Goal: Use online tool/utility: Utilize a website feature to perform a specific function

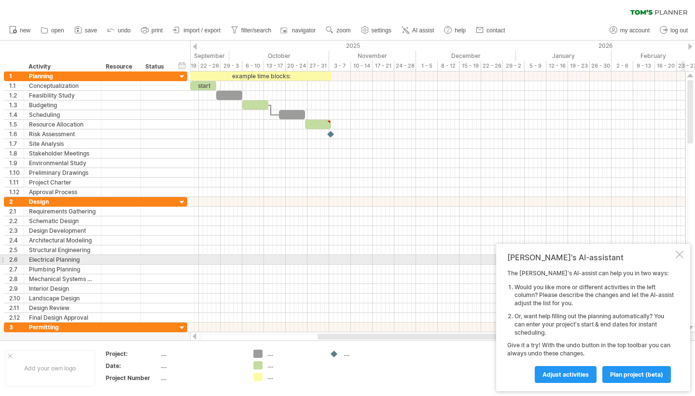
click at [680, 256] on div at bounding box center [680, 255] width 8 height 8
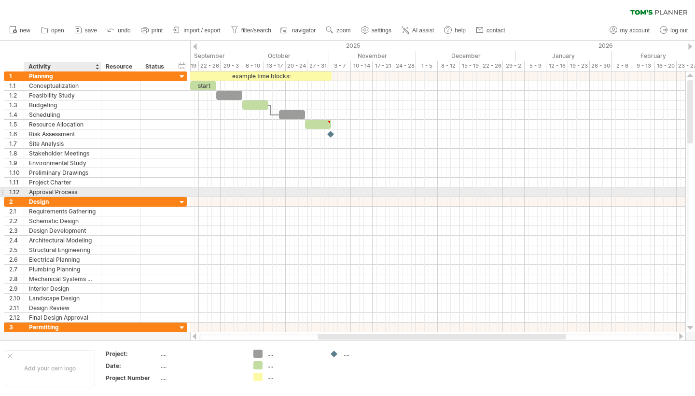
click at [83, 192] on div "Approval Process" at bounding box center [62, 191] width 67 height 9
click at [313, 191] on div at bounding box center [437, 192] width 495 height 10
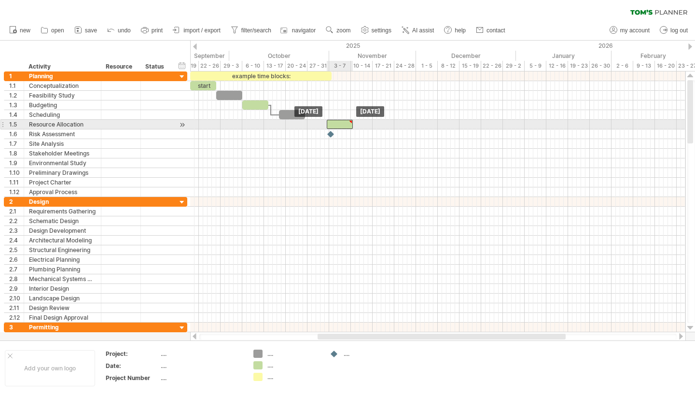
drag, startPoint x: 329, startPoint y: 121, endPoint x: 350, endPoint y: 122, distance: 20.8
click at [350, 122] on div at bounding box center [351, 122] width 4 height 4
type textarea "**********"
drag, startPoint x: 344, startPoint y: 122, endPoint x: 318, endPoint y: 120, distance: 26.1
click at [318, 120] on div at bounding box center [314, 124] width 26 height 9
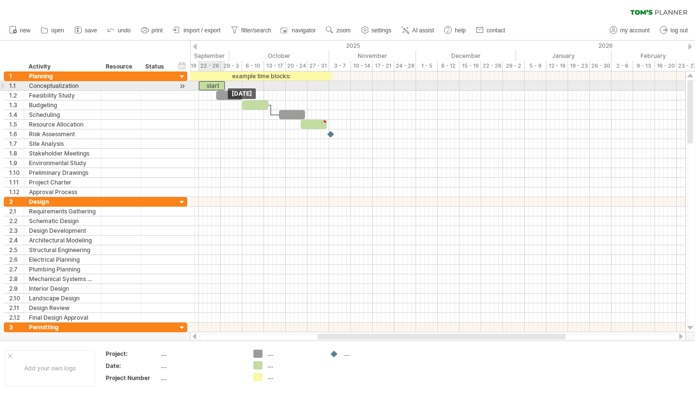
drag, startPoint x: 204, startPoint y: 86, endPoint x: 212, endPoint y: 86, distance: 8.2
click at [212, 86] on div "start" at bounding box center [212, 85] width 26 height 9
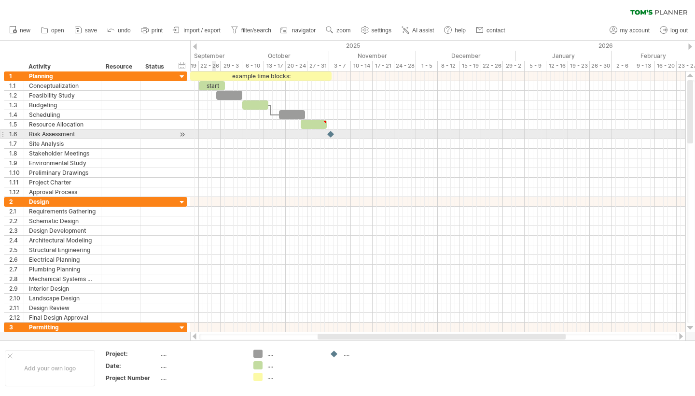
click at [213, 139] on div at bounding box center [437, 144] width 495 height 10
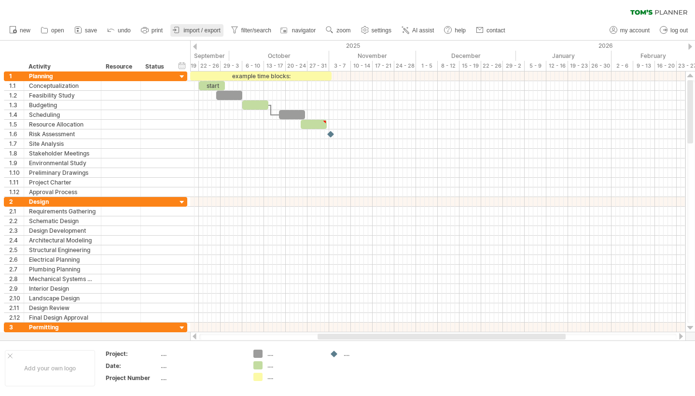
click at [188, 29] on span "import / export" at bounding box center [201, 30] width 37 height 7
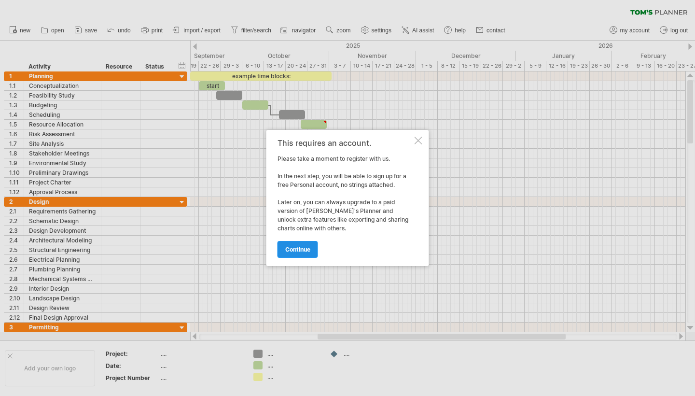
click at [299, 243] on link "continue" at bounding box center [298, 249] width 41 height 17
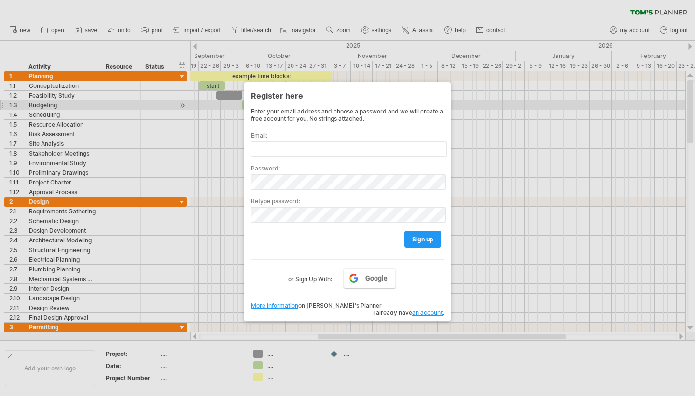
click at [519, 112] on div at bounding box center [347, 198] width 695 height 396
